Goal: Navigation & Orientation: Find specific page/section

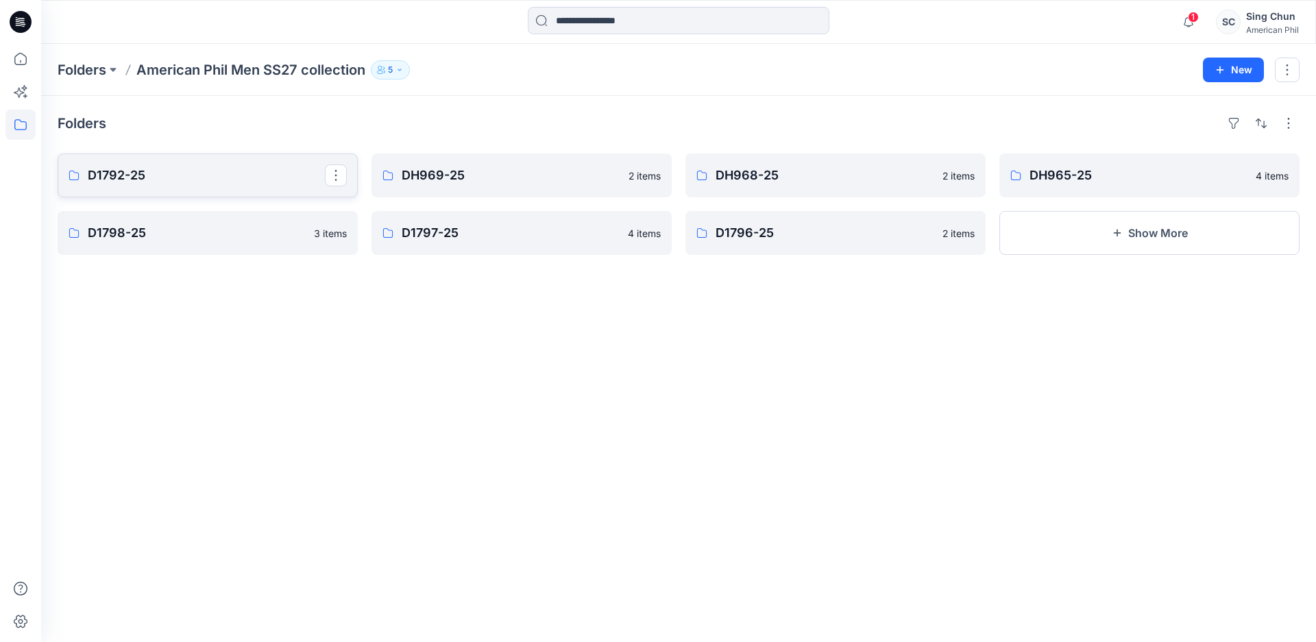
click at [221, 185] on p "D1792-25" at bounding box center [206, 175] width 237 height 19
click at [522, 185] on p "DH969-25" at bounding box center [520, 175] width 237 height 19
click at [753, 185] on p "DH968-25" at bounding box center [834, 175] width 237 height 19
click at [1051, 185] on p "DH965-25" at bounding box center [1147, 175] width 237 height 19
click at [160, 243] on p "D1798-25" at bounding box center [206, 232] width 237 height 19
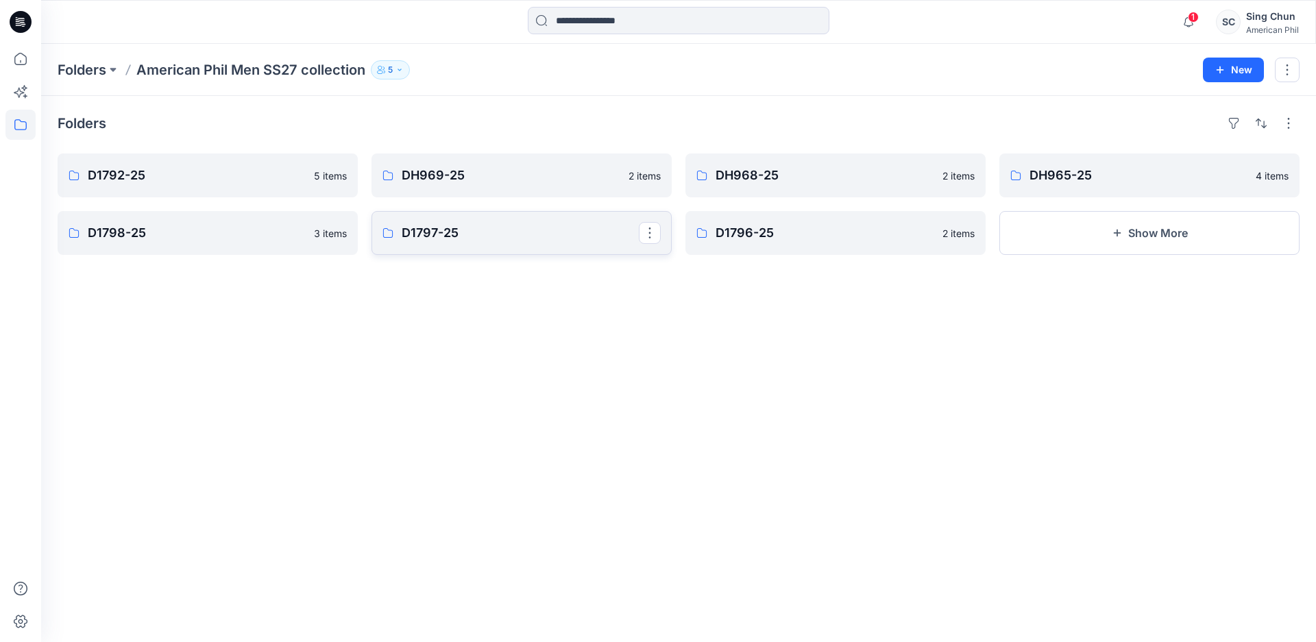
click at [445, 243] on p "D1797-25" at bounding box center [520, 232] width 237 height 19
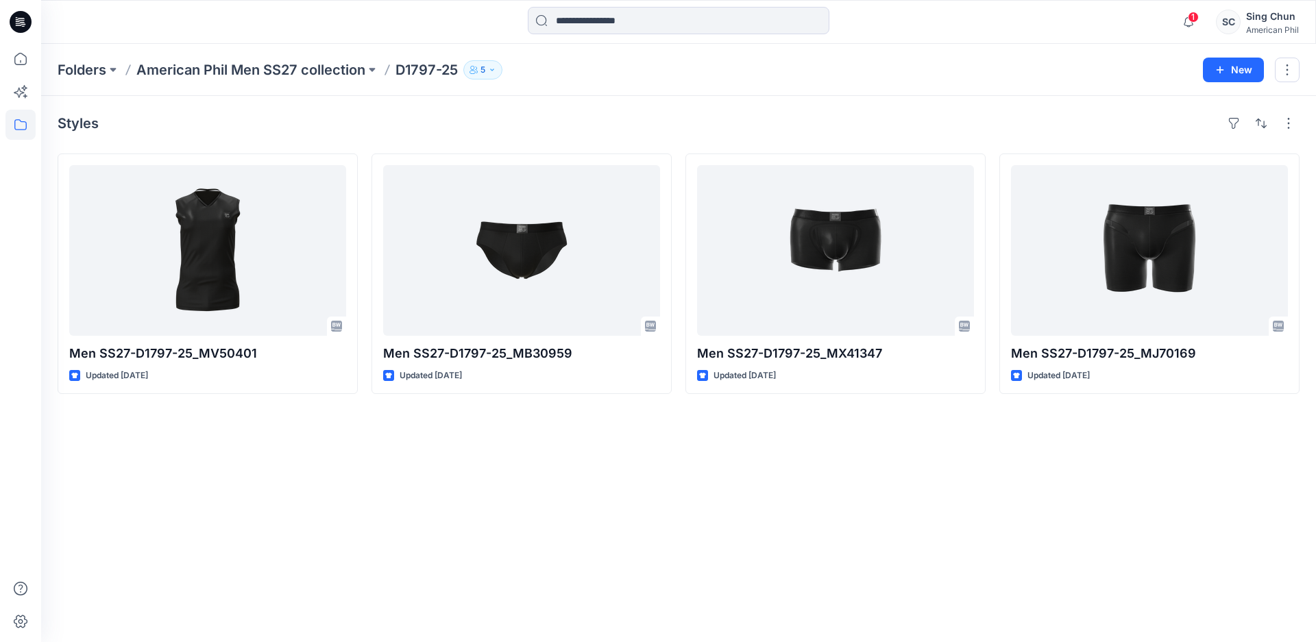
click at [333, 129] on div "Styles" at bounding box center [679, 123] width 1242 height 22
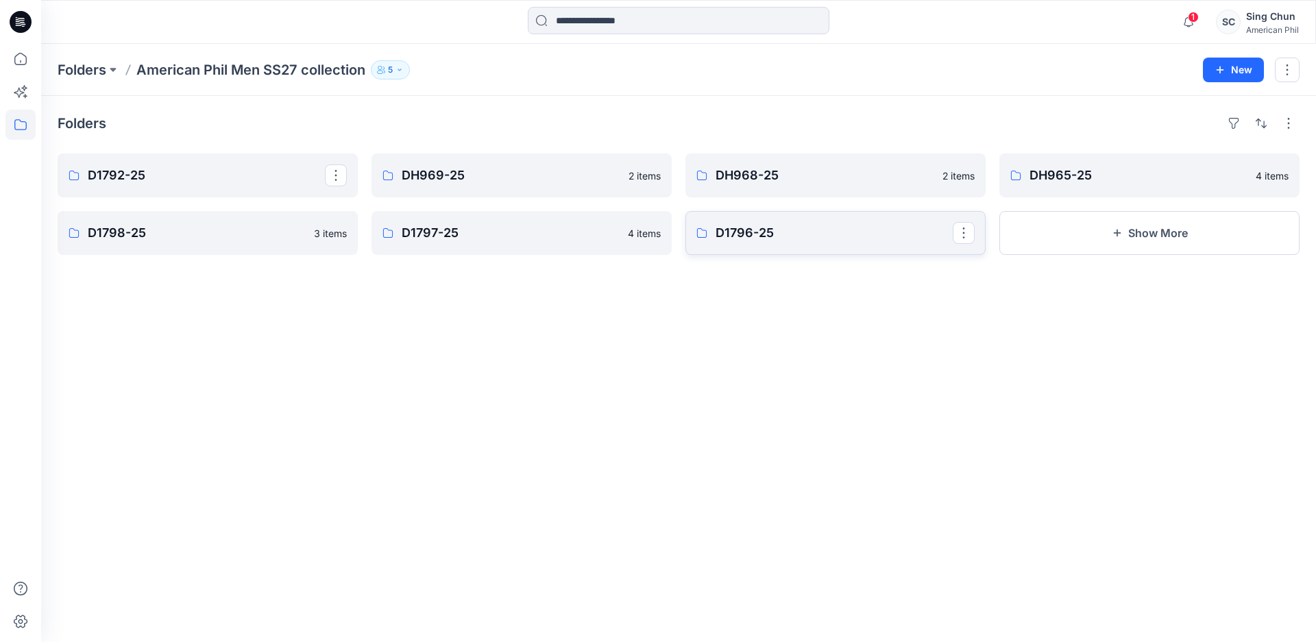
click at [781, 243] on p "D1796-25" at bounding box center [834, 232] width 237 height 19
click at [649, 341] on div "Folders D1792-25 5 items D1798-25 3 items DH969-25 2 items D1797-25 4 items DH9…" at bounding box center [678, 369] width 1275 height 546
